Goal: Complete application form

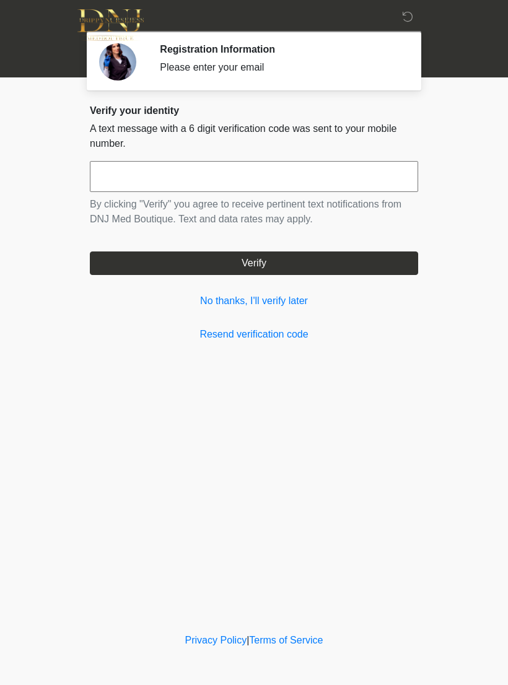
click at [379, 191] on input "text" at bounding box center [254, 176] width 328 height 31
type input "******"
click at [328, 271] on button "Verify" at bounding box center [254, 264] width 328 height 24
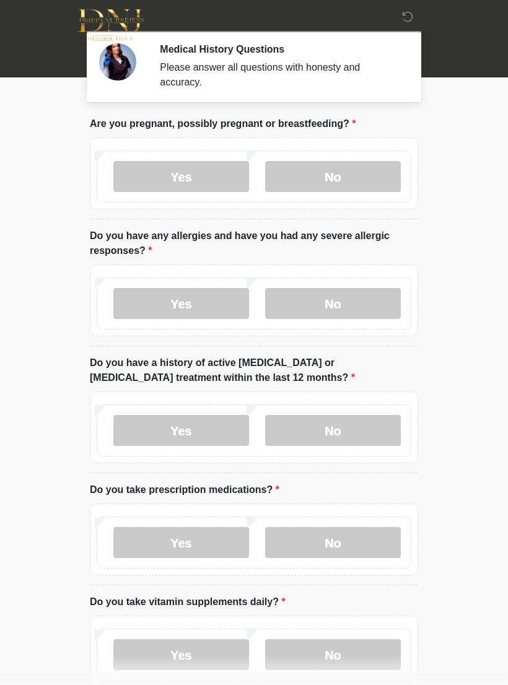
click at [377, 189] on label "No" at bounding box center [333, 176] width 136 height 31
click at [361, 305] on label "No" at bounding box center [333, 303] width 136 height 31
click at [188, 427] on label "Yes" at bounding box center [181, 430] width 136 height 31
click at [331, 548] on label "No" at bounding box center [333, 542] width 136 height 31
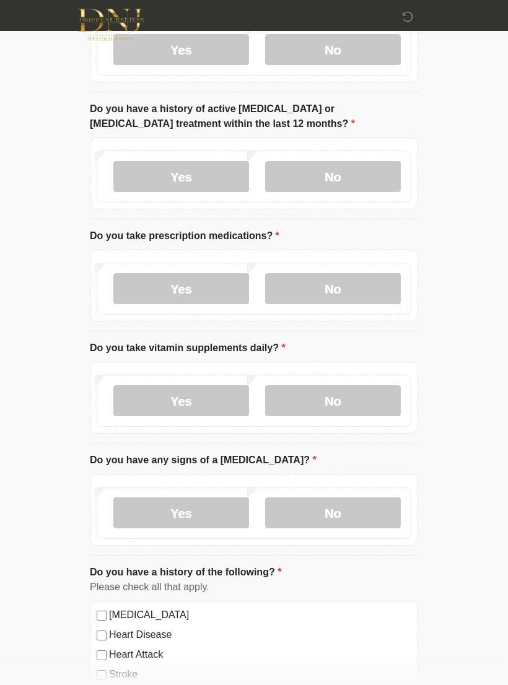
scroll to position [257, 0]
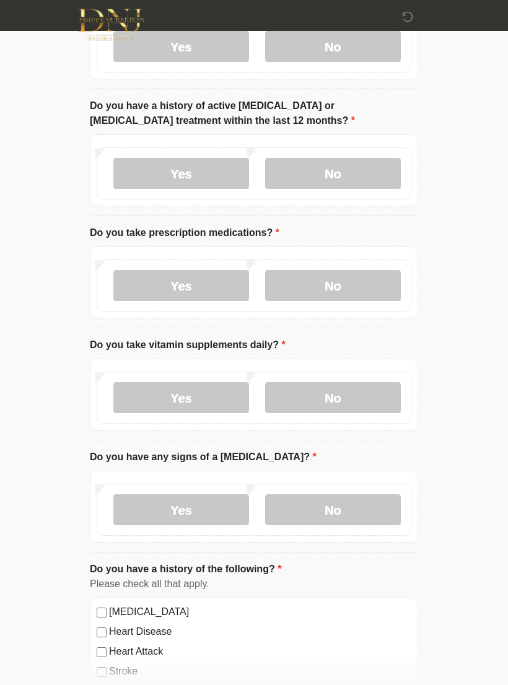
click at [203, 406] on label "Yes" at bounding box center [181, 398] width 136 height 31
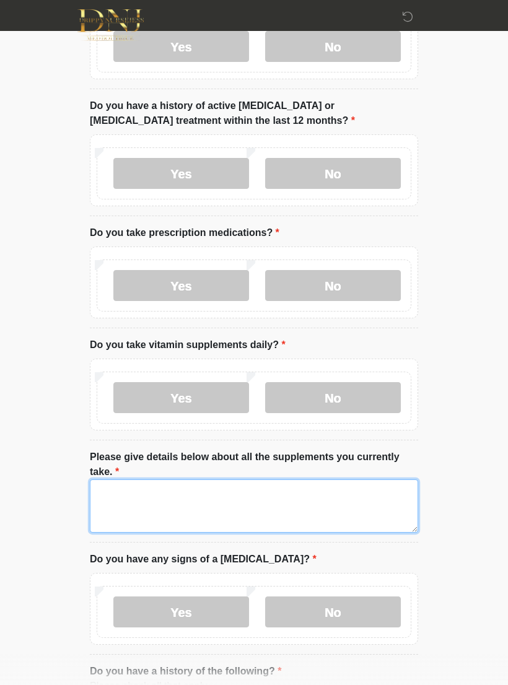
click at [295, 505] on textarea "Please give details below about all the supplements you currently take." at bounding box center [254, 506] width 328 height 53
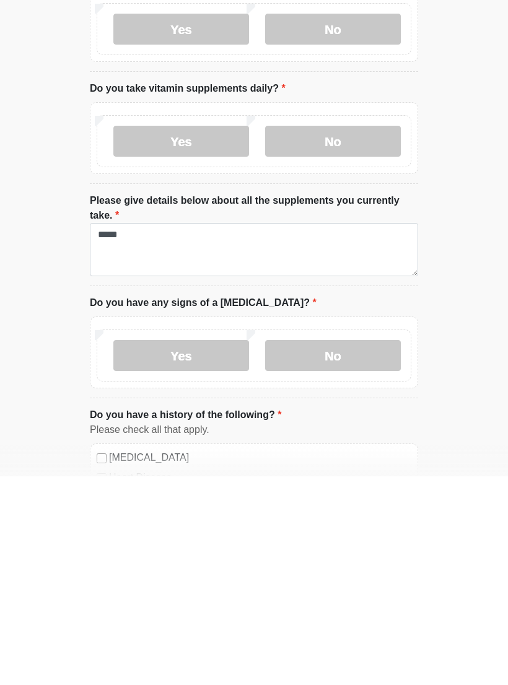
click at [341, 549] on label "No" at bounding box center [333, 564] width 136 height 31
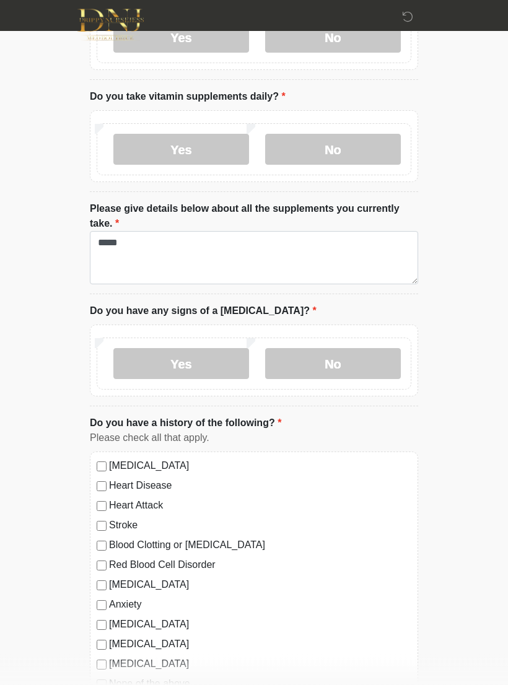
scroll to position [493, 0]
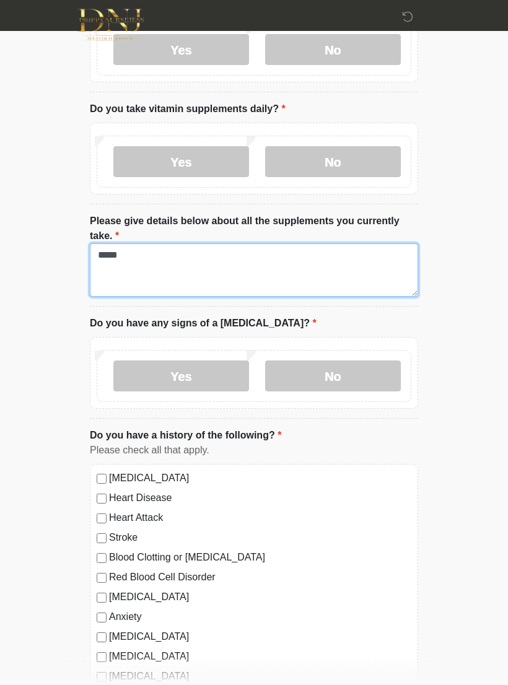
click at [290, 271] on textarea "*****" at bounding box center [254, 270] width 328 height 53
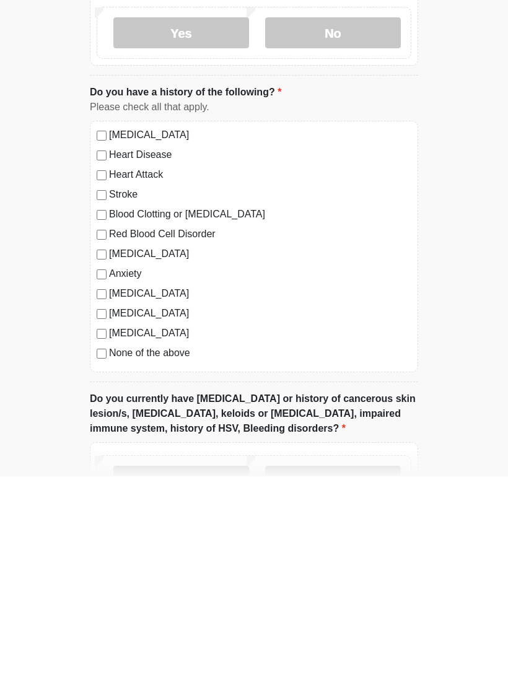
scroll to position [638, 0]
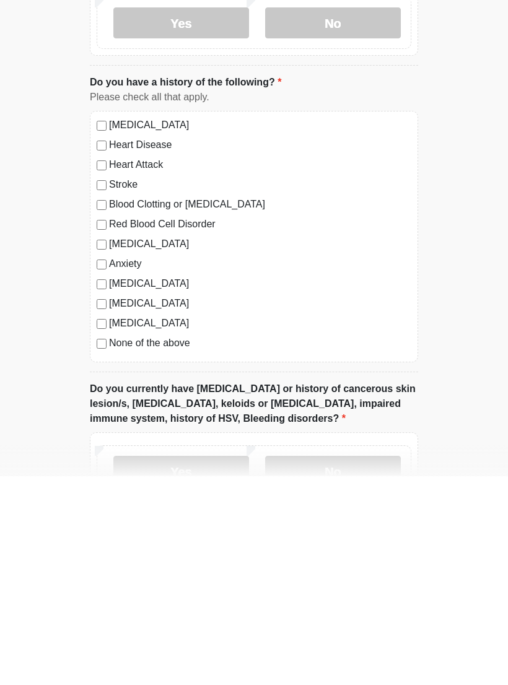
type textarea "**********"
click at [188, 545] on label "None of the above" at bounding box center [260, 552] width 302 height 15
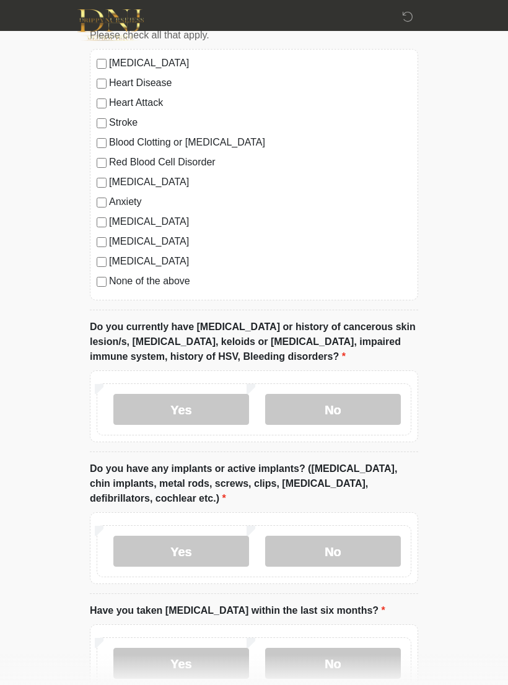
scroll to position [1008, 0]
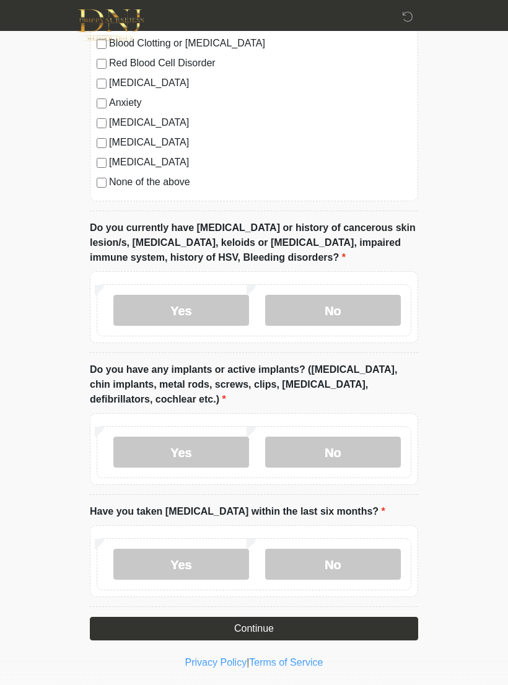
click at [344, 304] on label "No" at bounding box center [333, 310] width 136 height 31
click at [214, 308] on label "Yes" at bounding box center [181, 310] width 136 height 31
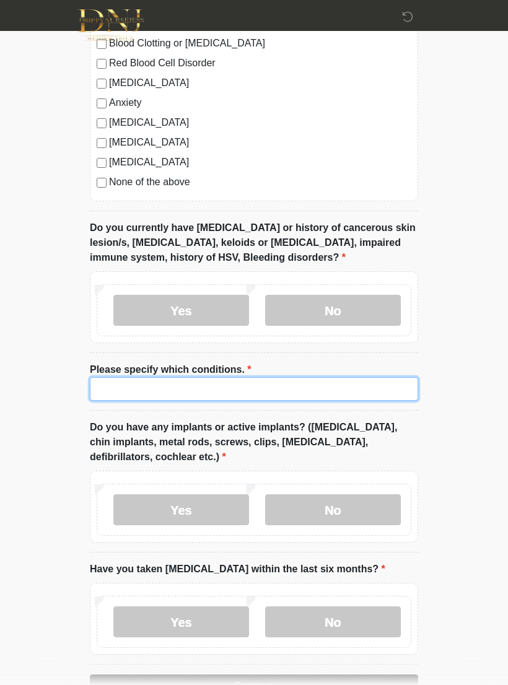
click at [205, 395] on input "Please specify which conditions." at bounding box center [254, 389] width 328 height 24
type input "**********"
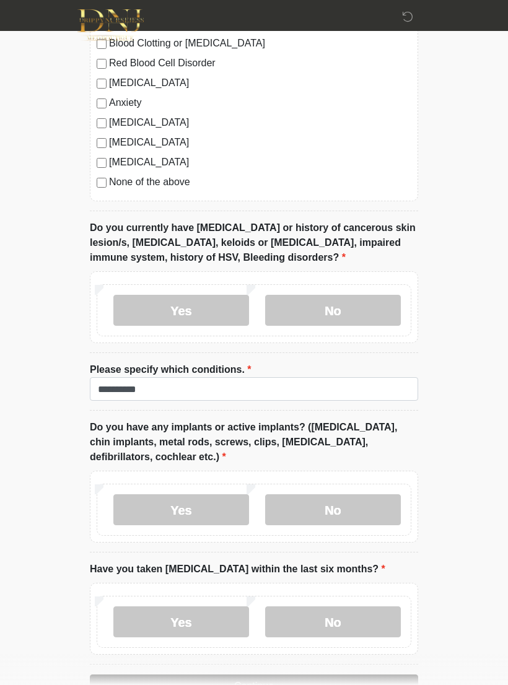
click at [354, 511] on label "No" at bounding box center [333, 509] width 136 height 31
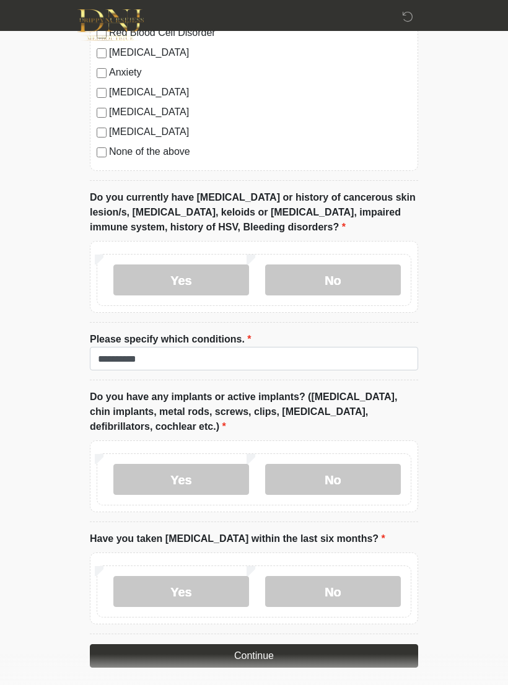
scroll to position [1065, 0]
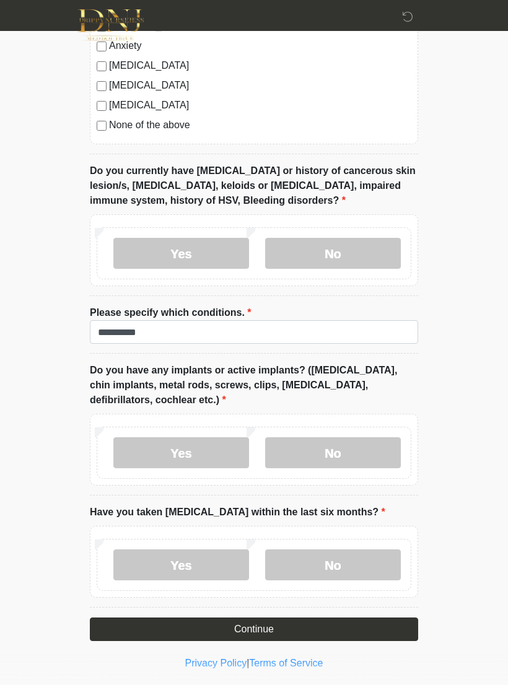
click at [355, 566] on label "No" at bounding box center [333, 565] width 136 height 31
click at [310, 633] on button "Continue" at bounding box center [254, 630] width 328 height 24
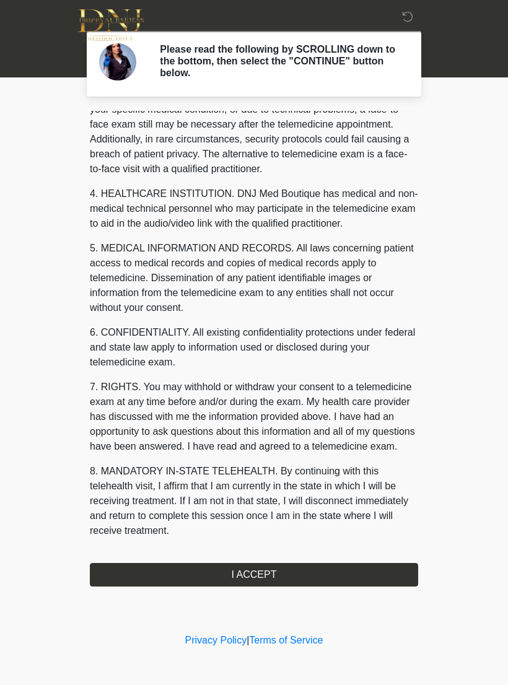
scroll to position [281, 0]
click at [278, 584] on button "I ACCEPT" at bounding box center [254, 575] width 328 height 24
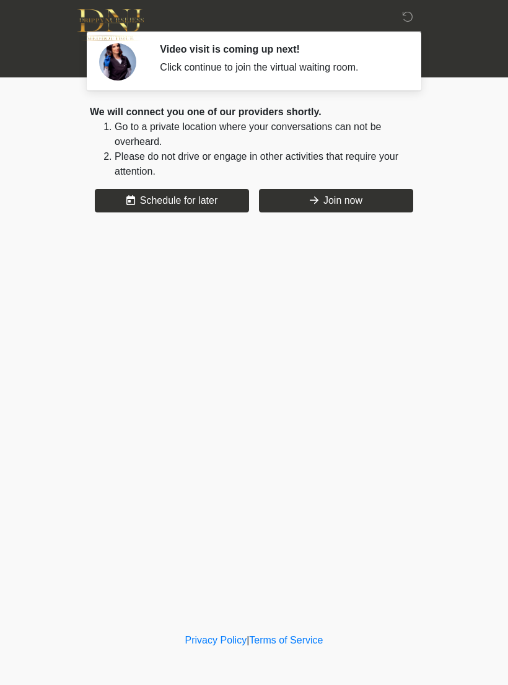
click at [370, 201] on button "Join now" at bounding box center [336, 201] width 154 height 24
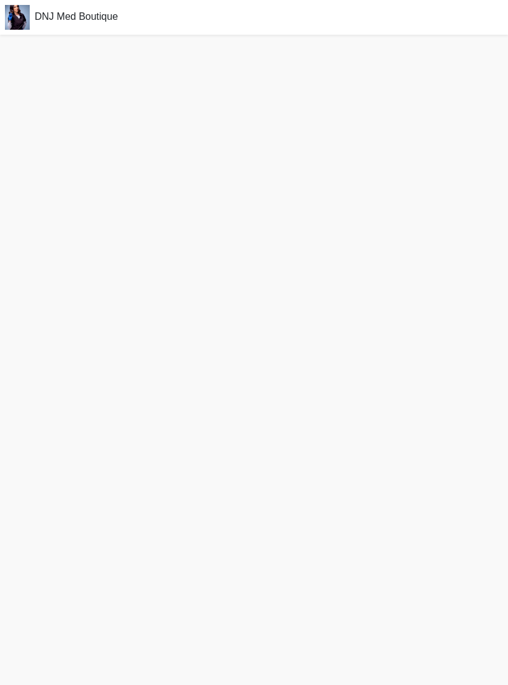
scroll to position [23, 0]
